Goal: Find specific page/section: Find specific page/section

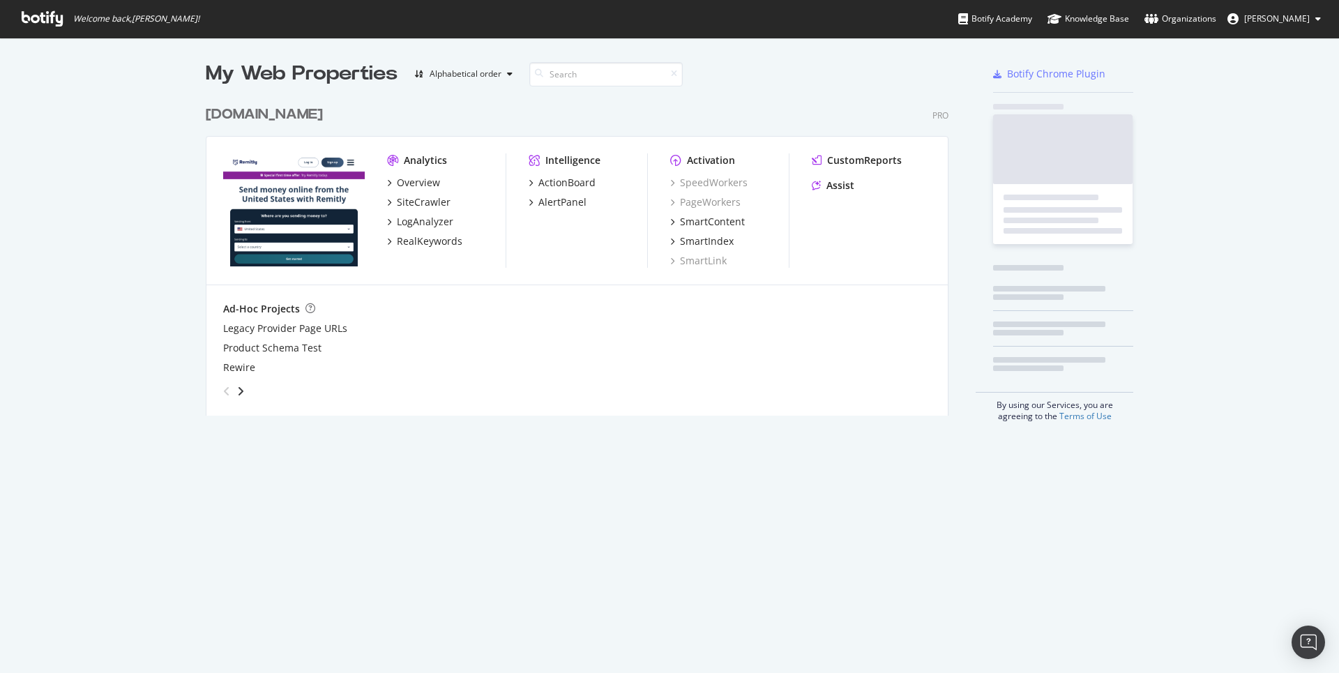
scroll to position [661, 1315]
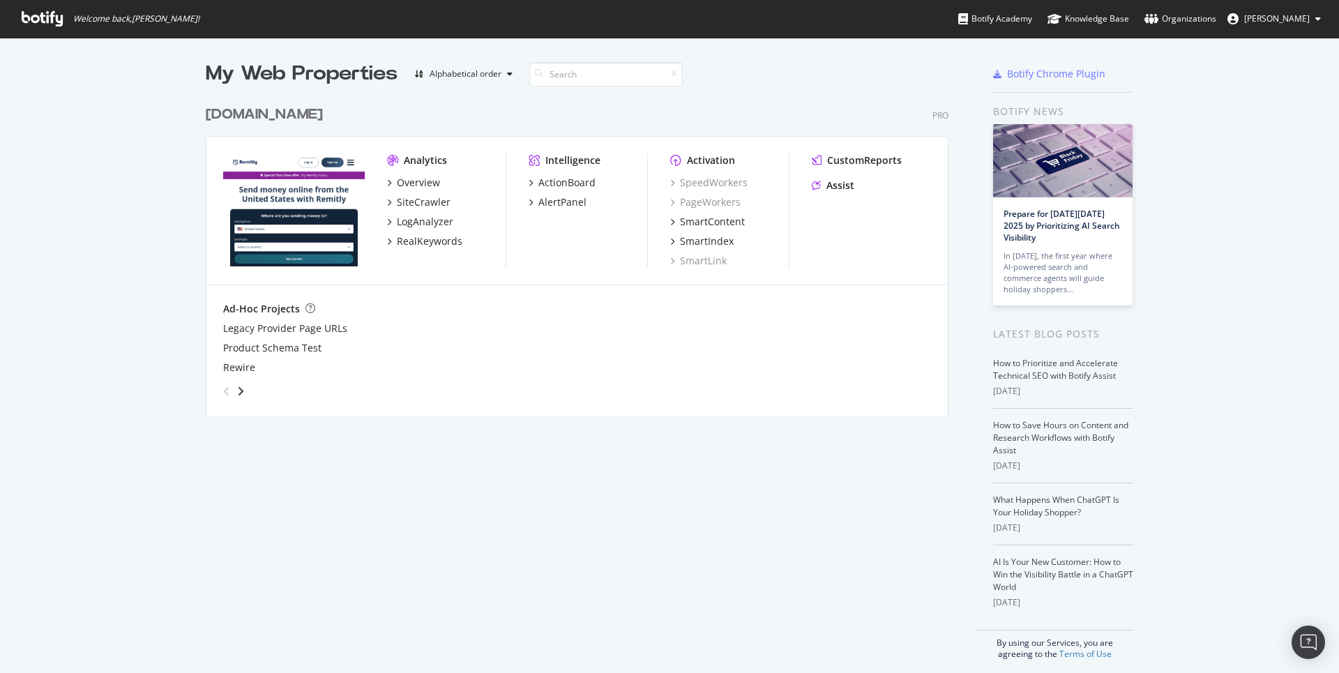
click at [1167, 108] on div "My Web Properties Alphabetical order [DOMAIN_NAME] Pro Analytics Overview SiteC…" at bounding box center [669, 360] width 1339 height 644
click at [583, 190] on div "ActionBoard AlertPanel" at bounding box center [588, 192] width 119 height 33
click at [582, 188] on div "ActionBoard" at bounding box center [566, 183] width 57 height 14
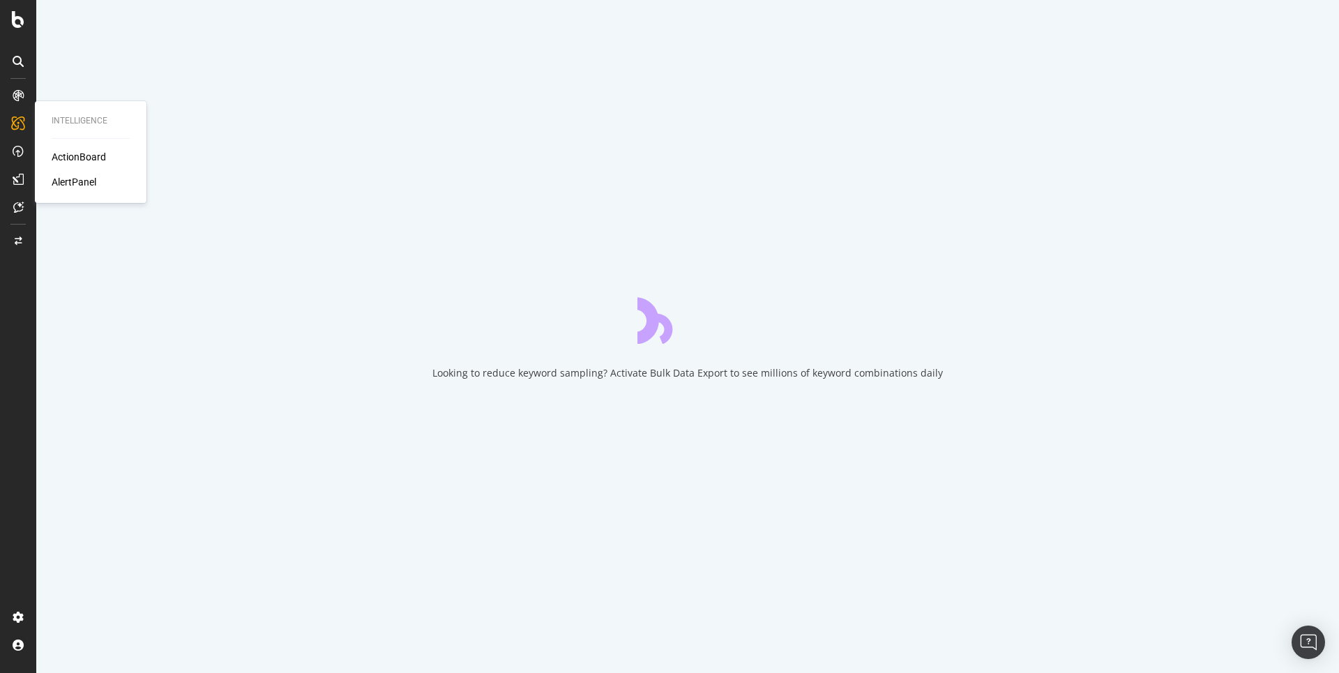
click at [81, 181] on div "AlertPanel" at bounding box center [74, 182] width 45 height 14
